Goal: Task Accomplishment & Management: Manage account settings

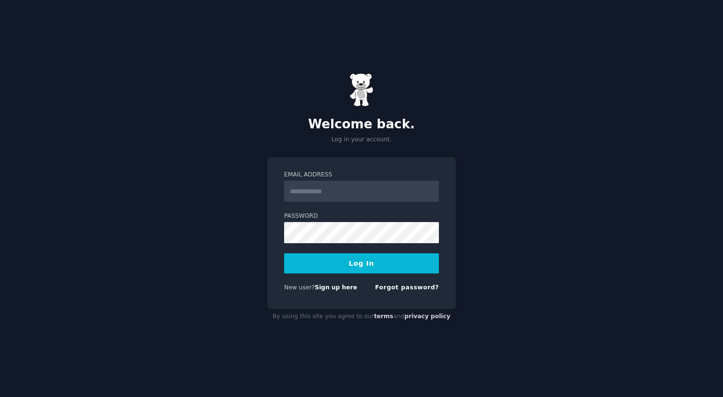
click at [331, 188] on input "Email Address" at bounding box center [361, 191] width 155 height 21
type input "**********"
click at [338, 186] on input "**********" at bounding box center [361, 191] width 155 height 21
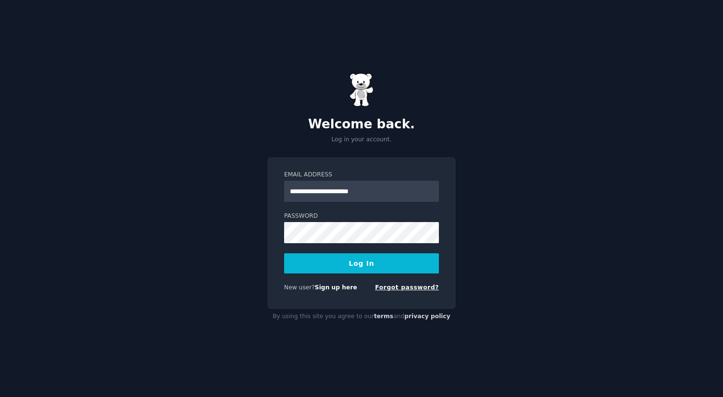
click at [391, 287] on link "Forgot password?" at bounding box center [407, 287] width 64 height 7
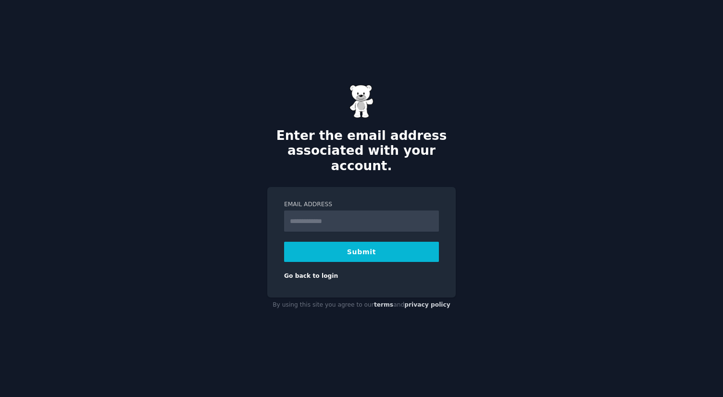
click at [337, 211] on input "Email Address" at bounding box center [361, 220] width 155 height 21
type input "**********"
click at [347, 242] on button "Submit" at bounding box center [361, 252] width 155 height 20
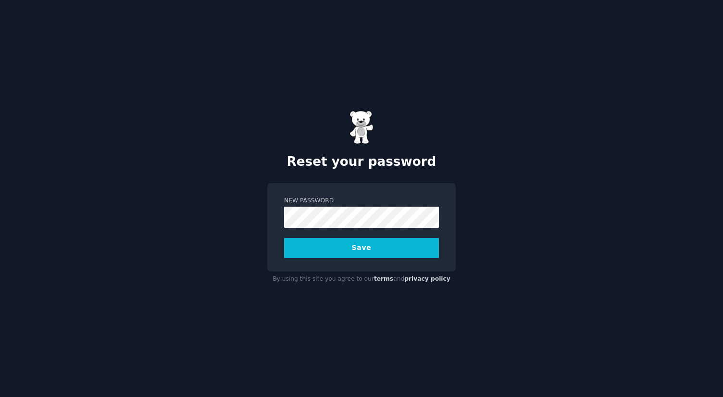
click at [326, 252] on button "Save" at bounding box center [361, 248] width 155 height 20
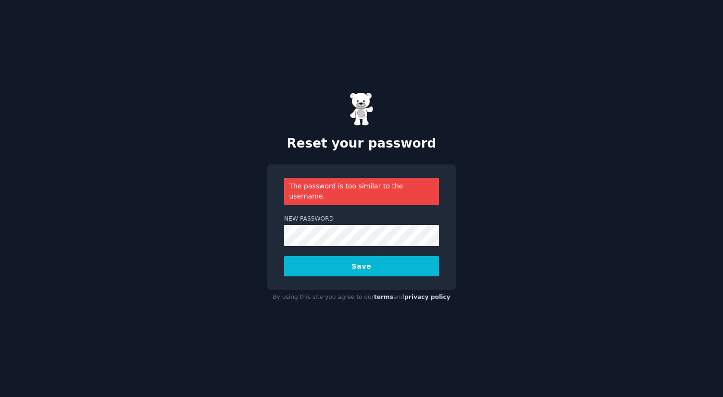
click at [334, 270] on button "Save" at bounding box center [361, 266] width 155 height 20
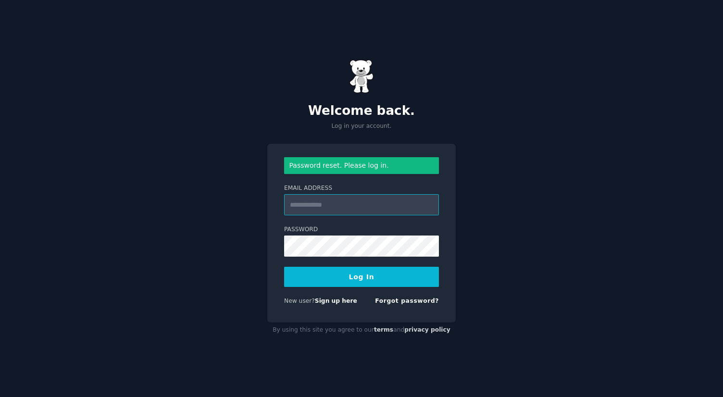
paste input "**********"
type input "**********"
click at [340, 276] on button "Log In" at bounding box center [361, 277] width 155 height 20
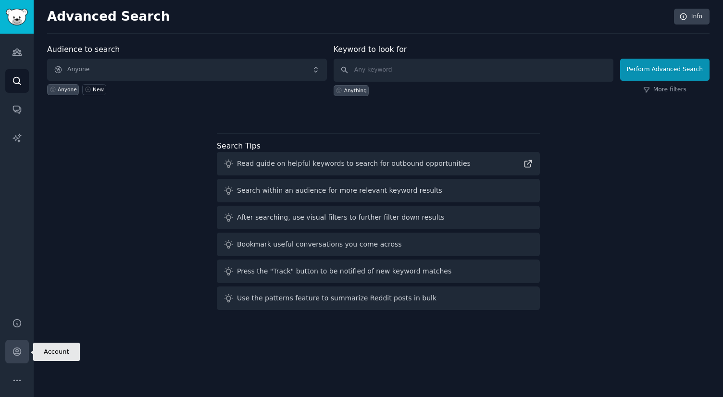
click at [17, 351] on icon "Sidebar" at bounding box center [17, 351] width 10 height 10
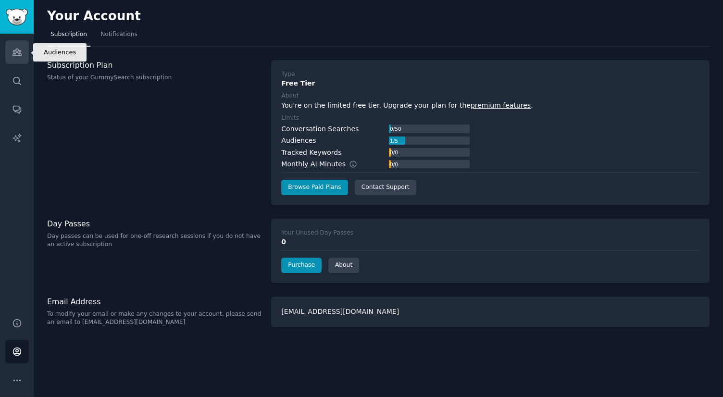
click at [21, 52] on icon "Sidebar" at bounding box center [17, 52] width 10 height 10
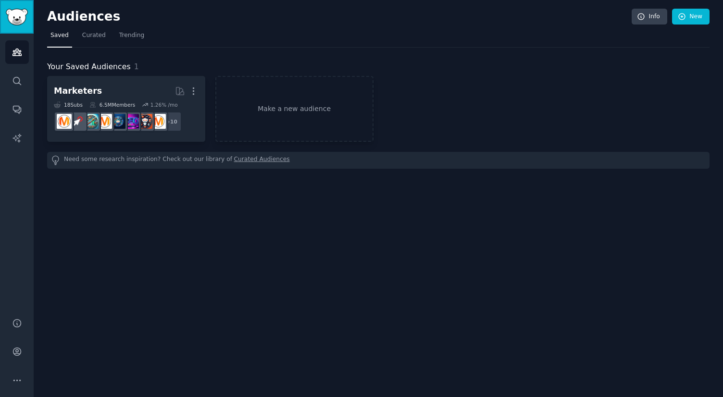
click at [15, 28] on link "Sidebar" at bounding box center [17, 17] width 34 height 34
click at [14, 17] on img "Sidebar" at bounding box center [17, 17] width 22 height 17
click at [22, 11] on img "Sidebar" at bounding box center [17, 17] width 22 height 17
click at [136, 37] on span "Trending" at bounding box center [131, 35] width 25 height 9
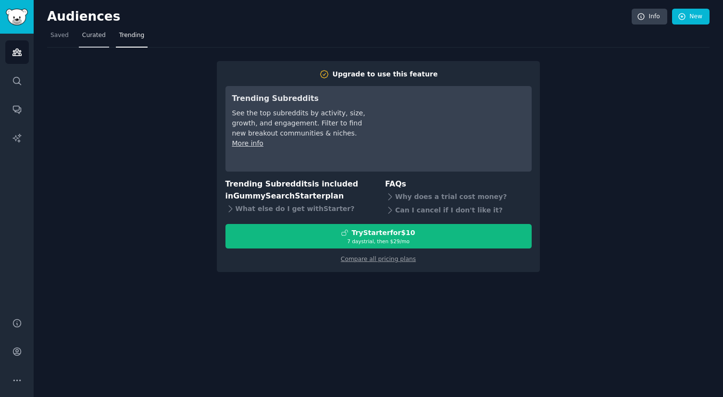
click at [86, 37] on span "Curated" at bounding box center [94, 35] width 24 height 9
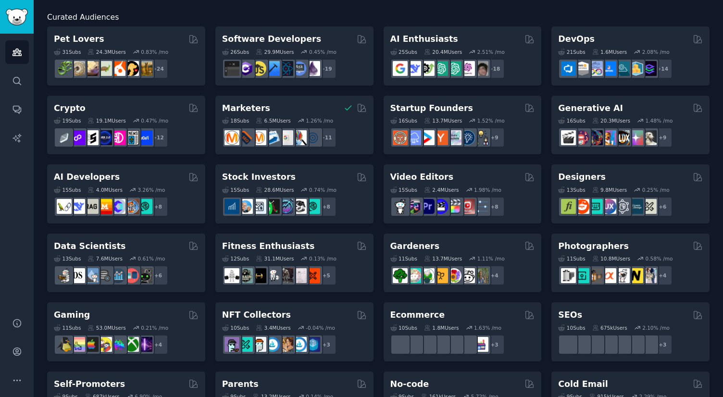
scroll to position [67, 0]
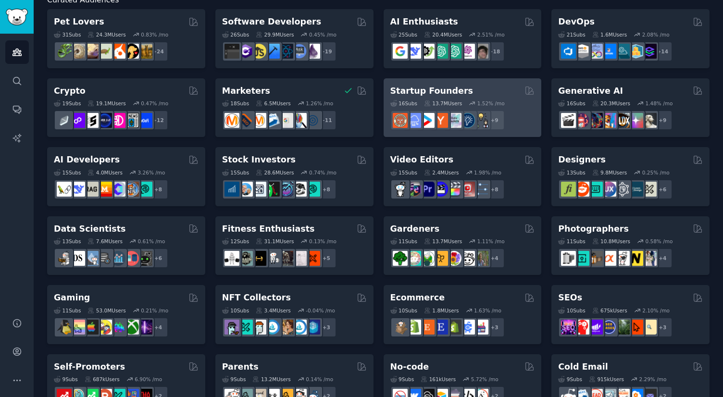
click at [432, 92] on h2 "Startup Founders" at bounding box center [431, 91] width 83 height 12
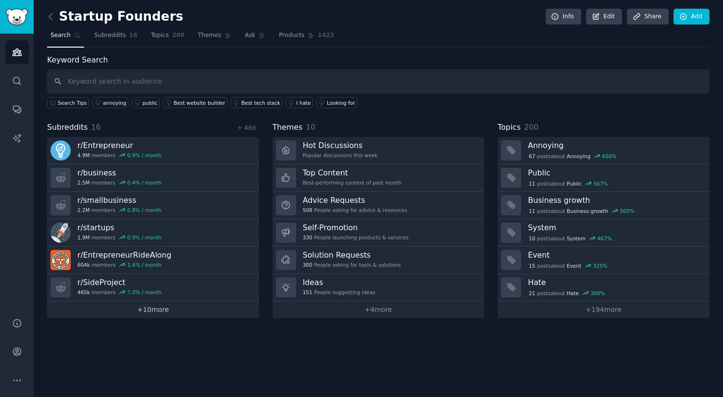
click at [174, 308] on link "+ 10 more" at bounding box center [153, 309] width 212 height 17
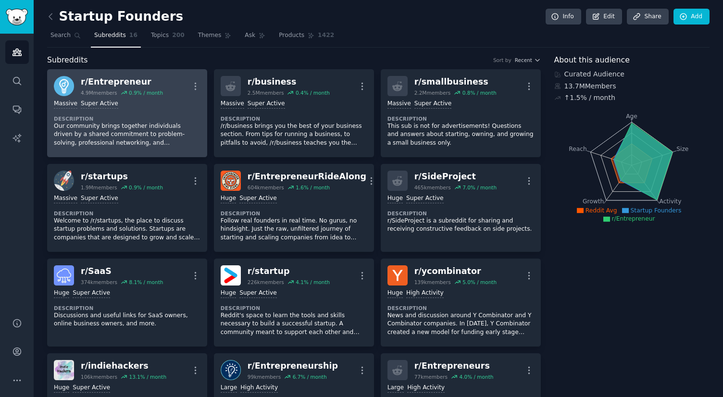
click at [115, 84] on div "r/ Entrepreneur" at bounding box center [122, 82] width 82 height 12
click at [198, 87] on icon "button" at bounding box center [195, 86] width 10 height 10
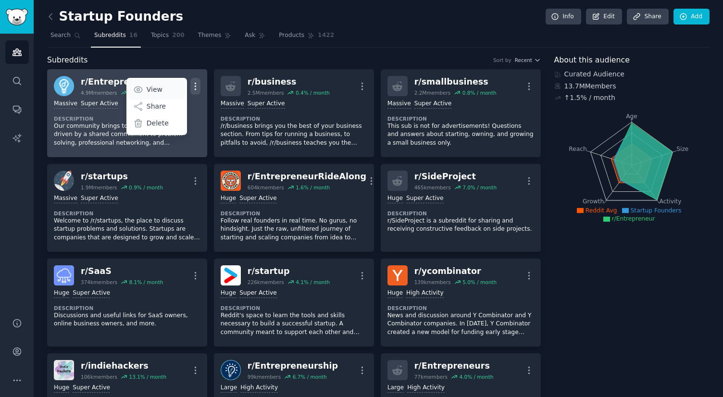
click at [160, 88] on p "View" at bounding box center [155, 90] width 16 height 10
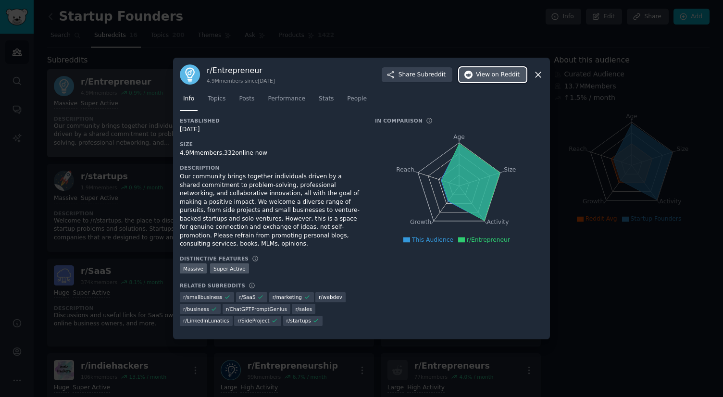
click at [480, 71] on span "View on Reddit" at bounding box center [498, 75] width 44 height 9
click at [539, 76] on icon at bounding box center [538, 75] width 10 height 10
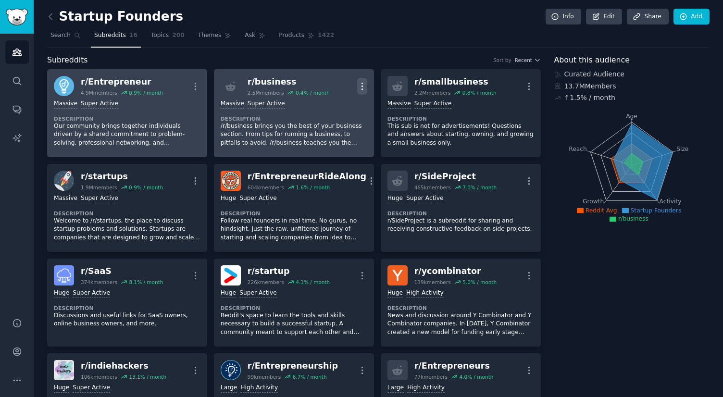
click at [359, 85] on icon "button" at bounding box center [362, 86] width 10 height 10
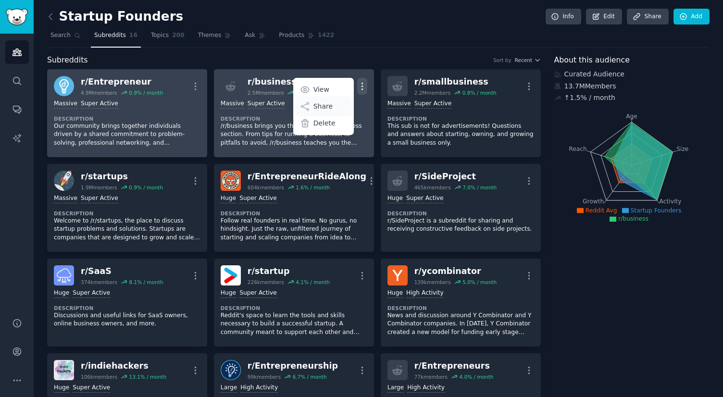
click at [333, 107] on div "Share" at bounding box center [323, 106] width 57 height 20
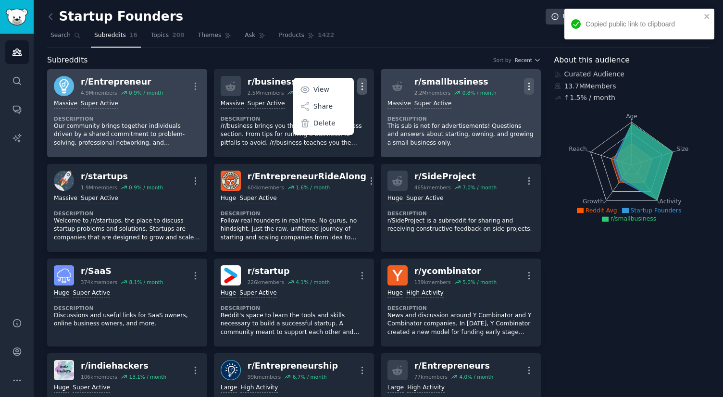
click at [528, 86] on icon "button" at bounding box center [528, 86] width 1 height 7
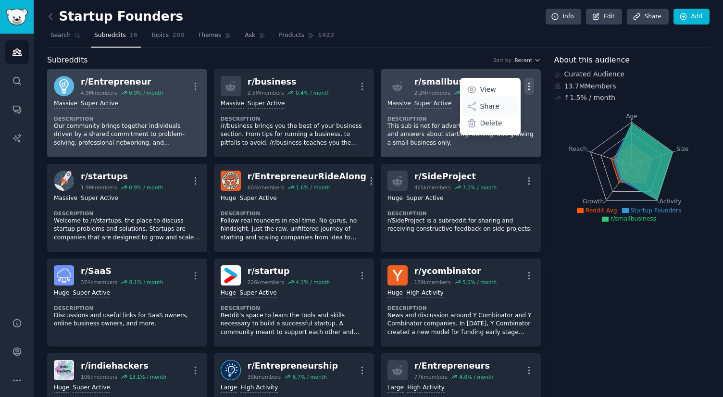
click at [492, 106] on p "Share" at bounding box center [489, 106] width 19 height 10
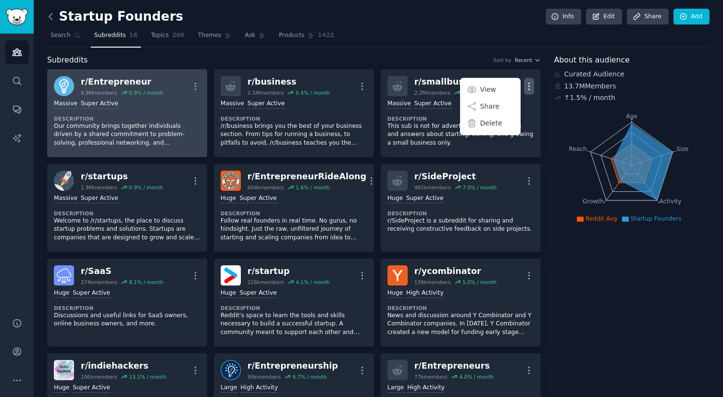
click at [51, 15] on icon at bounding box center [51, 17] width 10 height 10
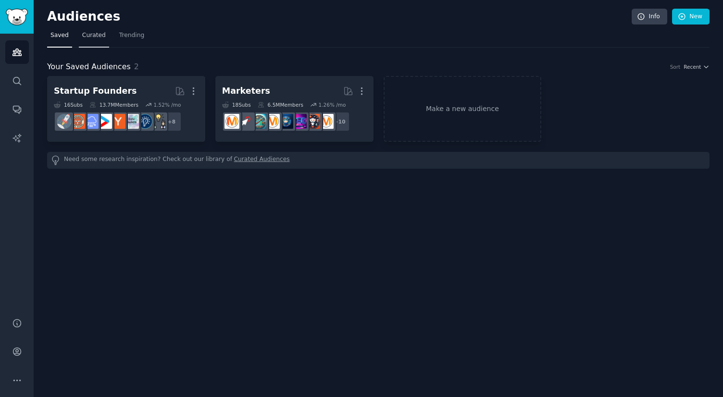
click at [88, 33] on span "Curated" at bounding box center [94, 35] width 24 height 9
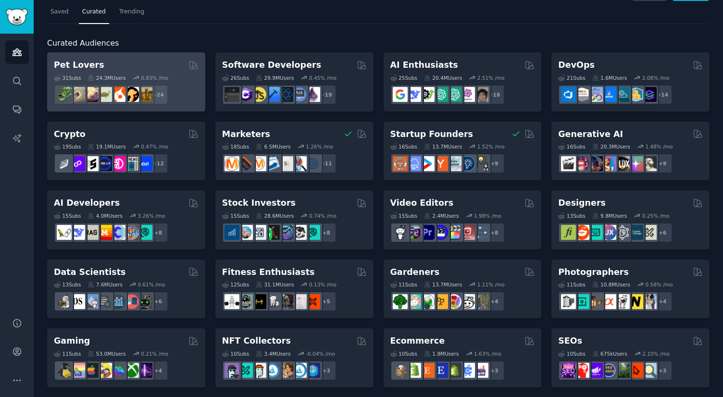
scroll to position [25, 0]
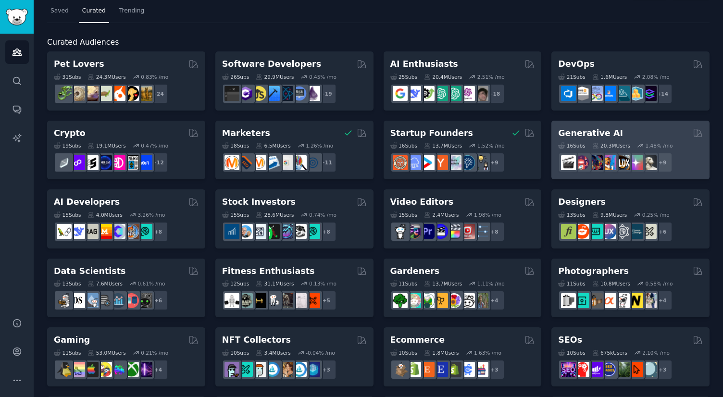
click at [657, 131] on div "Generative AI" at bounding box center [630, 133] width 145 height 12
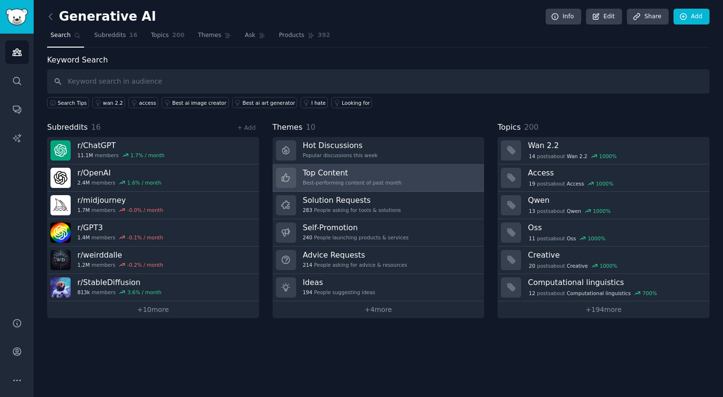
click at [372, 168] on h3 "Top Content" at bounding box center [352, 173] width 99 height 10
